Goal: Find specific page/section: Find specific page/section

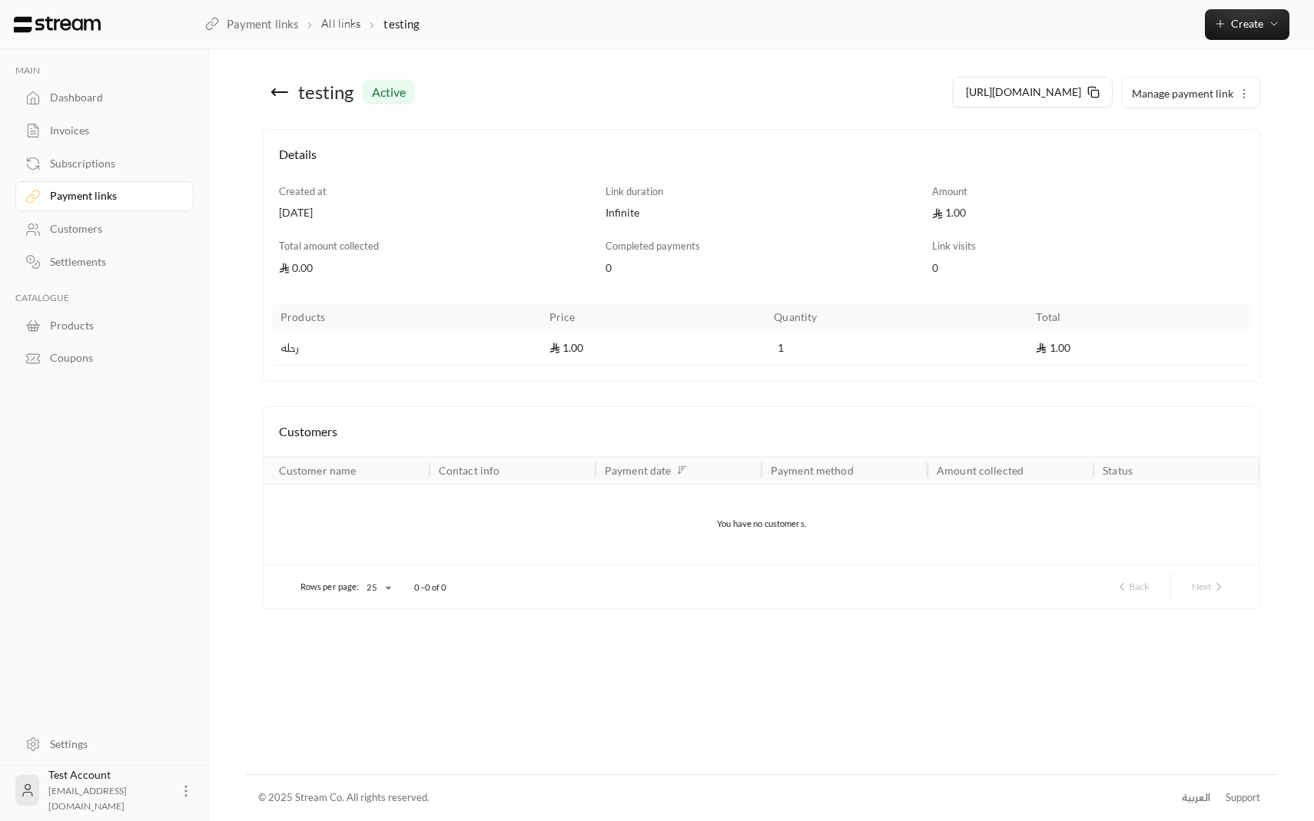
click at [83, 320] on div "Products" at bounding box center [112, 325] width 124 height 15
